Goal: Information Seeking & Learning: Learn about a topic

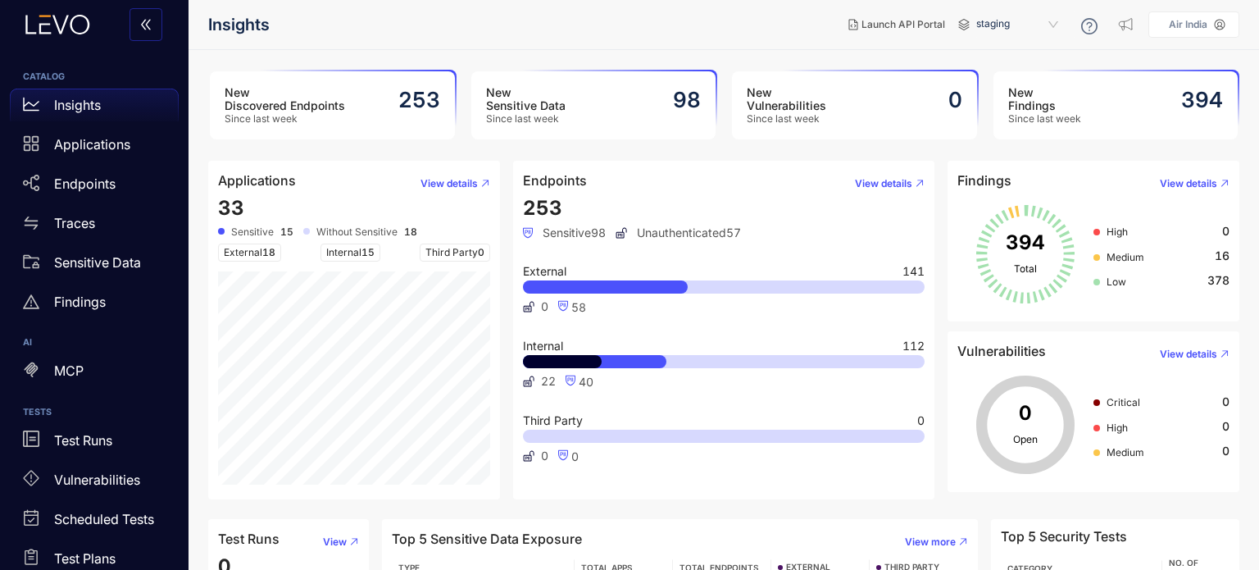
click at [1074, 104] on h3 "New Findings" at bounding box center [1044, 99] width 73 height 26
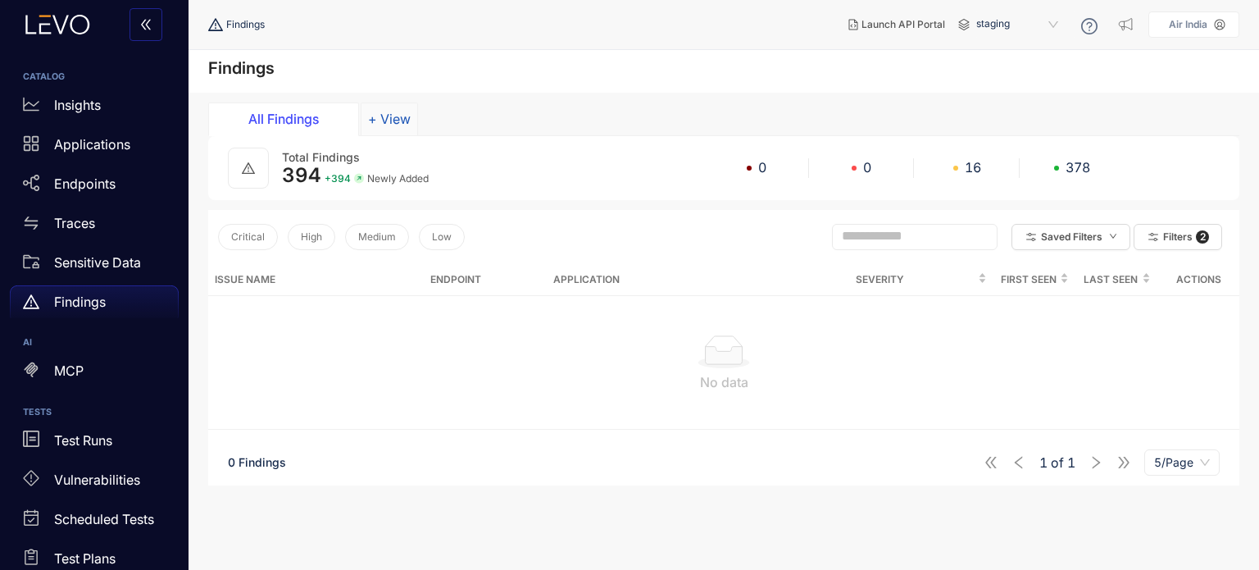
click at [390, 124] on button "+ View" at bounding box center [389, 118] width 57 height 33
click at [312, 120] on div "All Findings" at bounding box center [283, 118] width 123 height 15
click at [400, 178] on span "Newly Added" at bounding box center [397, 178] width 61 height 11
click at [1170, 244] on button "Filters 2" at bounding box center [1178, 237] width 89 height 26
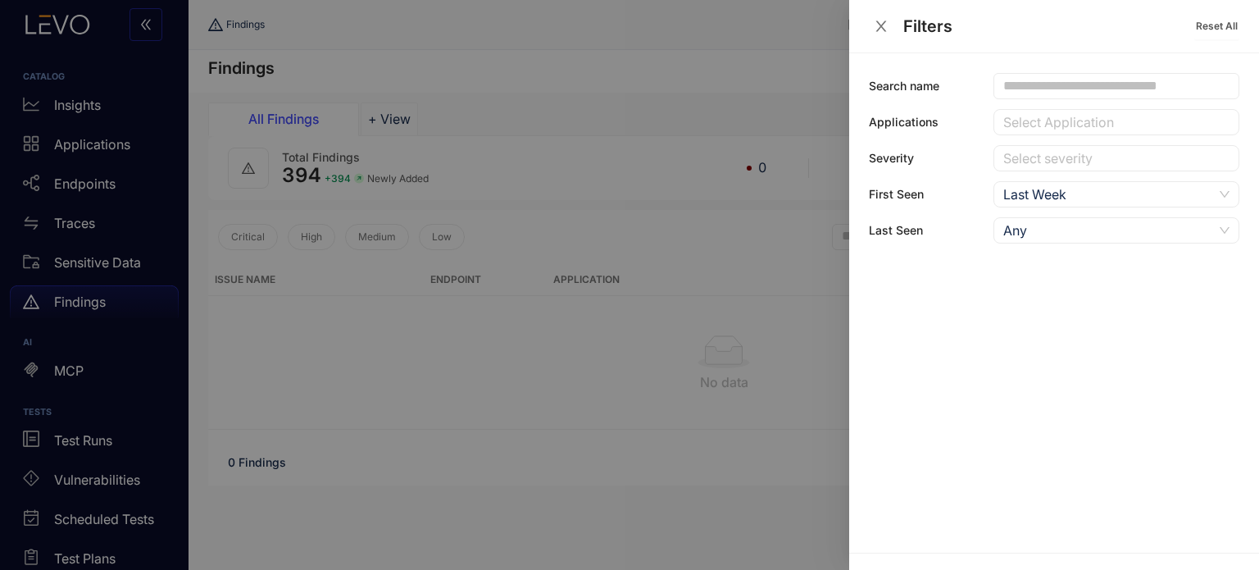
click at [1044, 192] on div "Last Week" at bounding box center [1108, 194] width 210 height 25
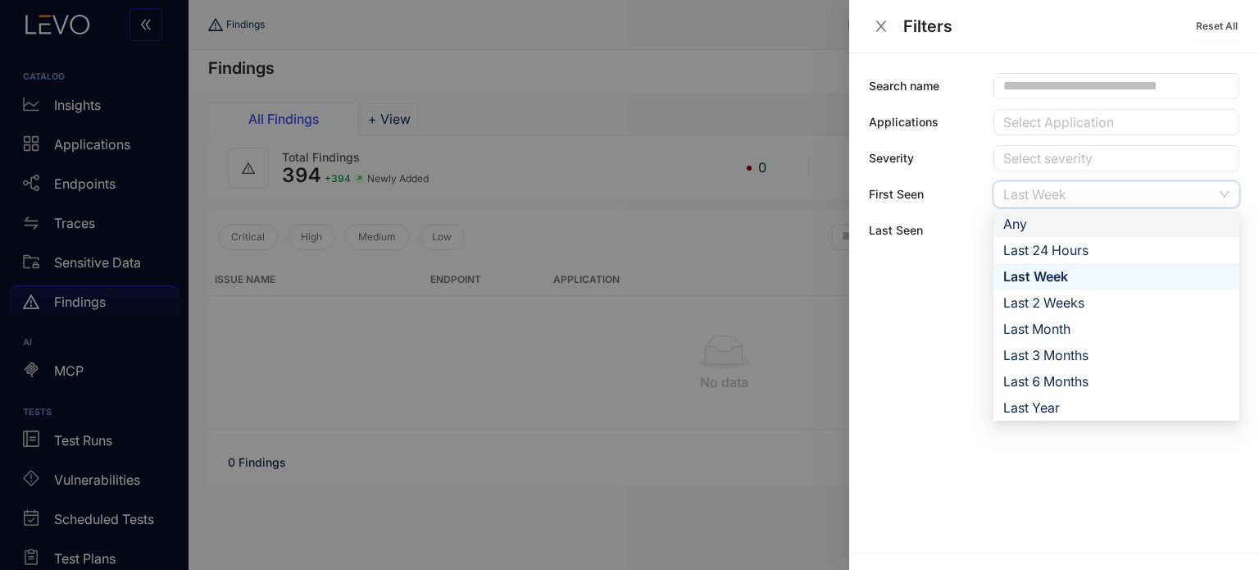
click at [1043, 217] on div "Any" at bounding box center [1116, 224] width 226 height 18
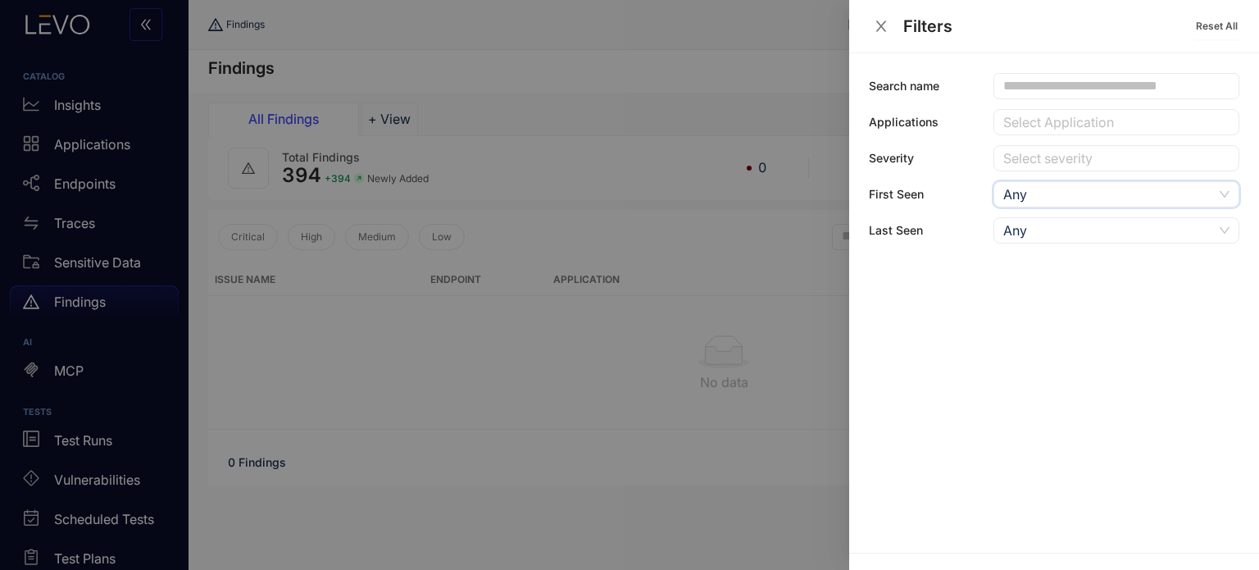
click at [889, 29] on button "Close" at bounding box center [881, 26] width 25 height 17
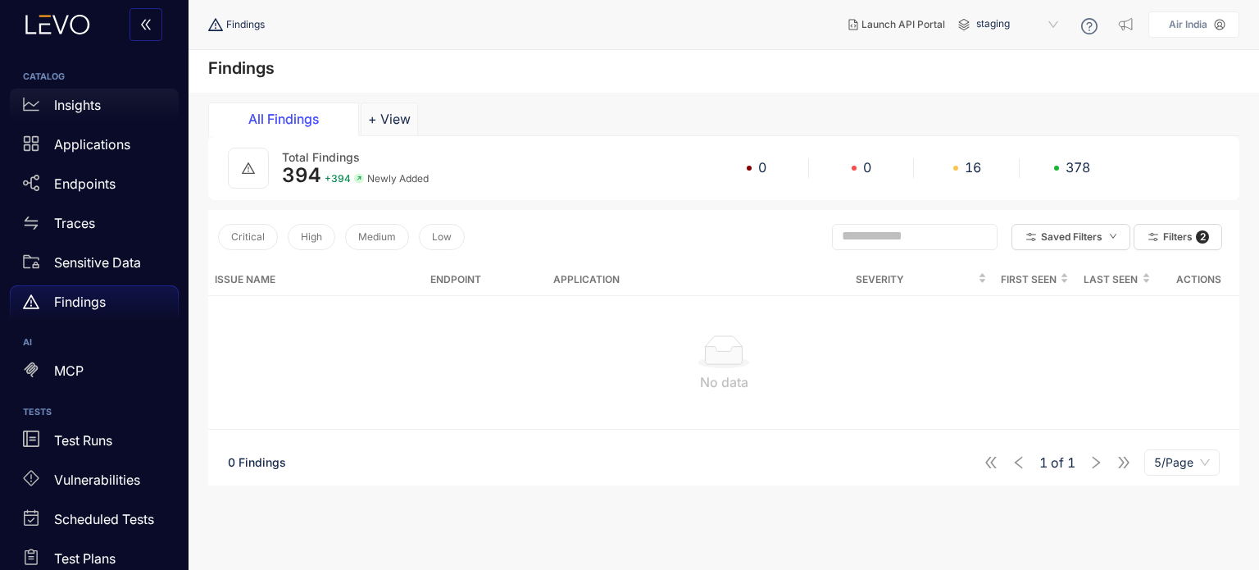
click at [105, 107] on div "Insights" at bounding box center [94, 105] width 169 height 33
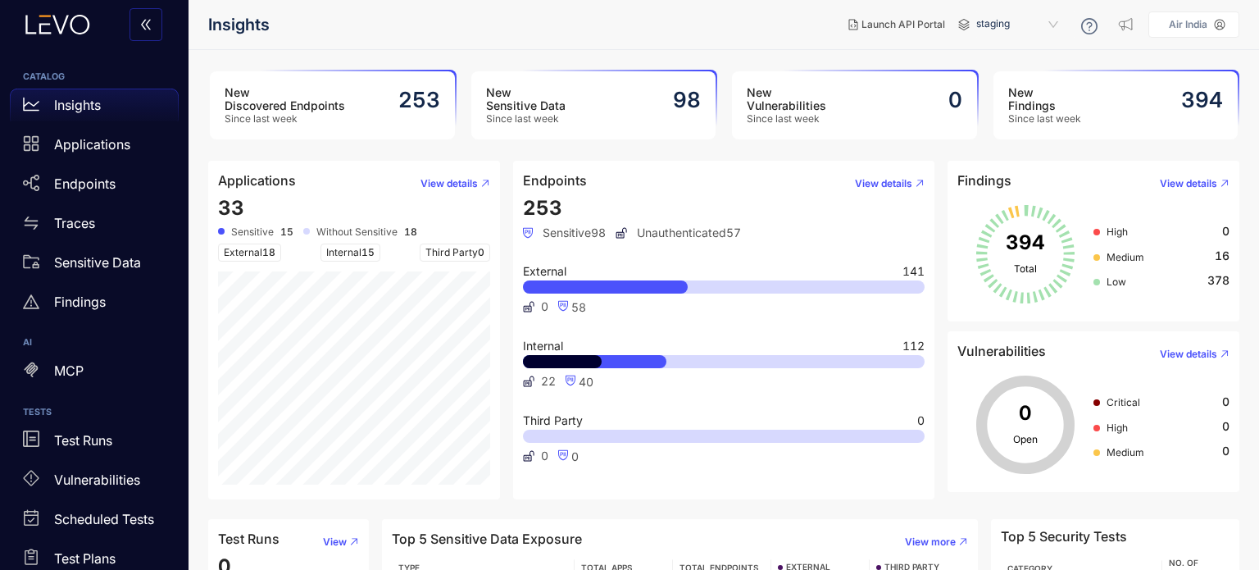
click at [621, 100] on div "New Sensitive Data Since last week 98" at bounding box center [593, 105] width 245 height 68
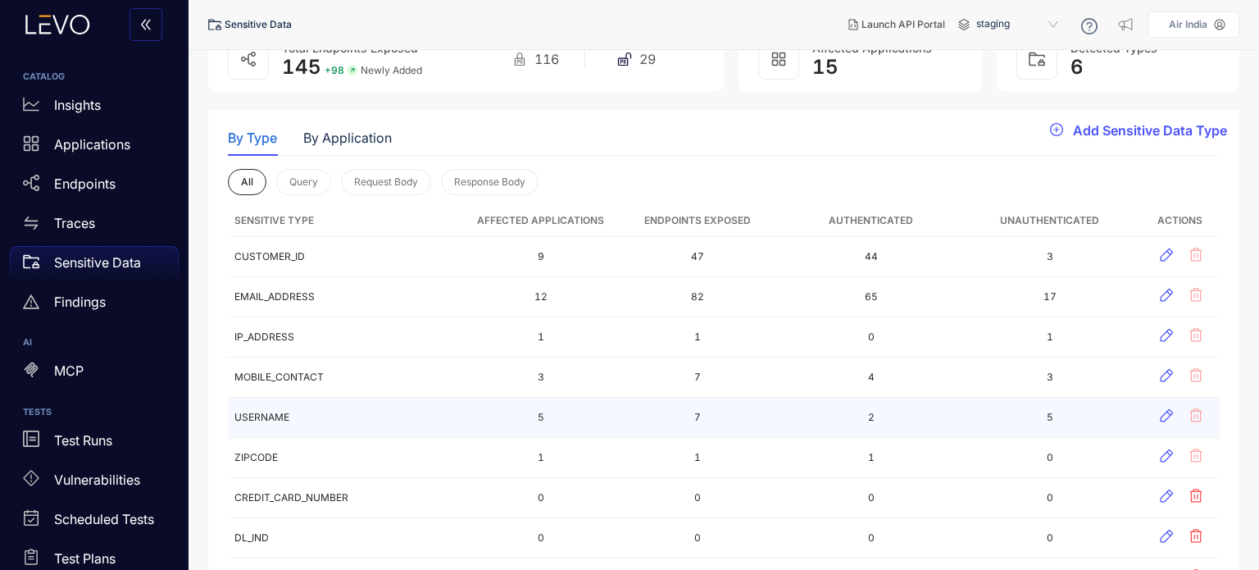
scroll to position [56, 0]
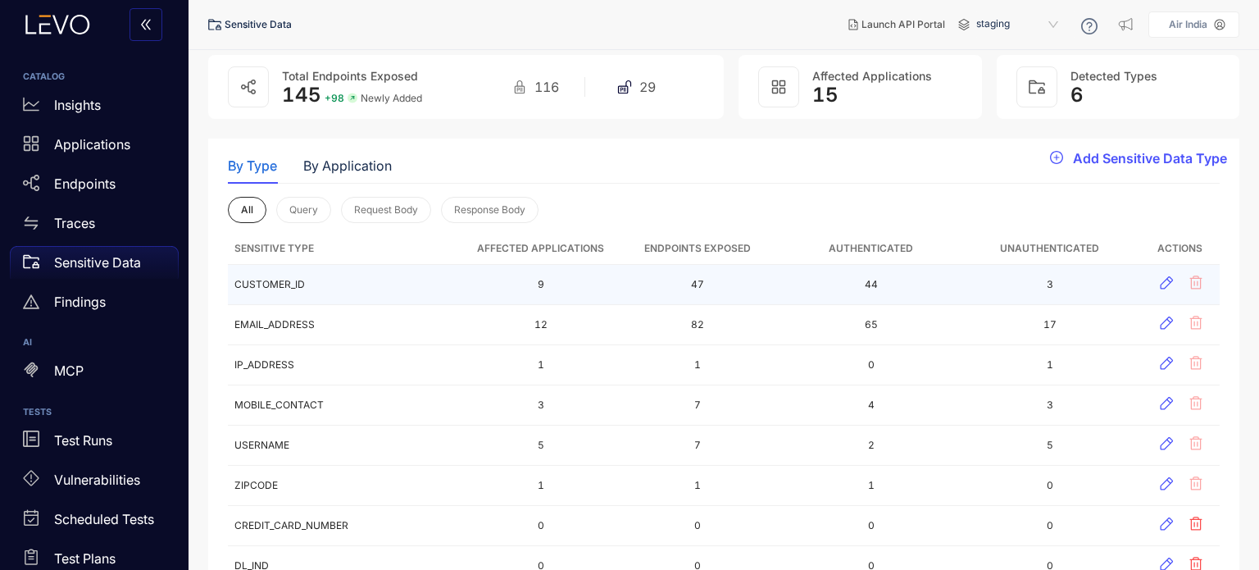
click at [383, 271] on td "CUSTOMER_ID" at bounding box center [348, 285] width 241 height 40
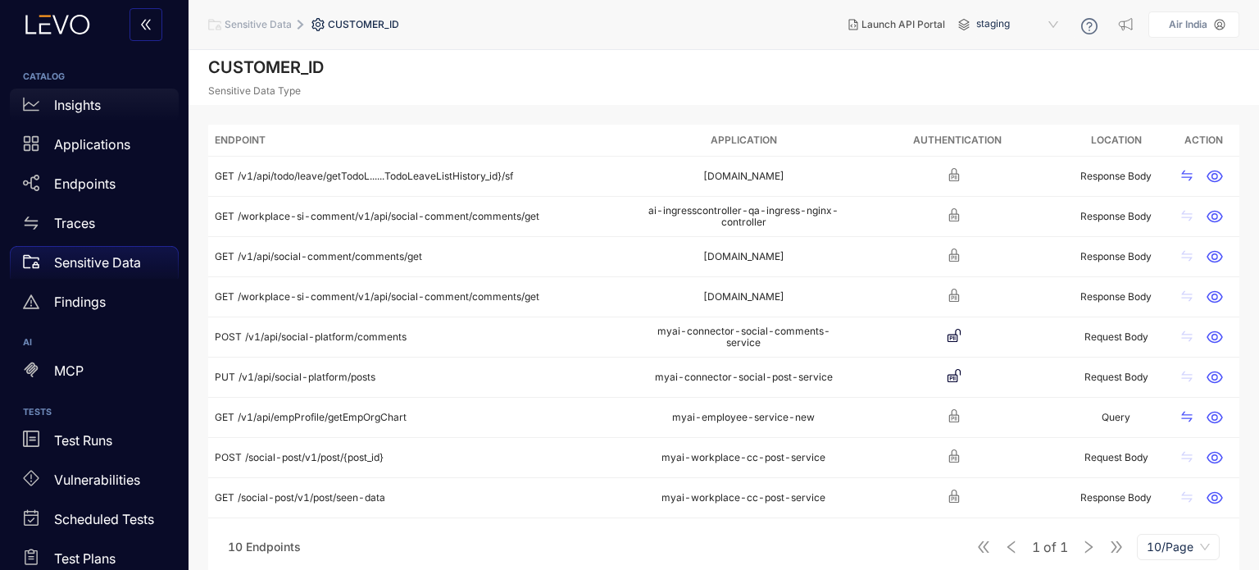
click at [118, 103] on div "Insights" at bounding box center [94, 105] width 169 height 33
